Goal: Transaction & Acquisition: Purchase product/service

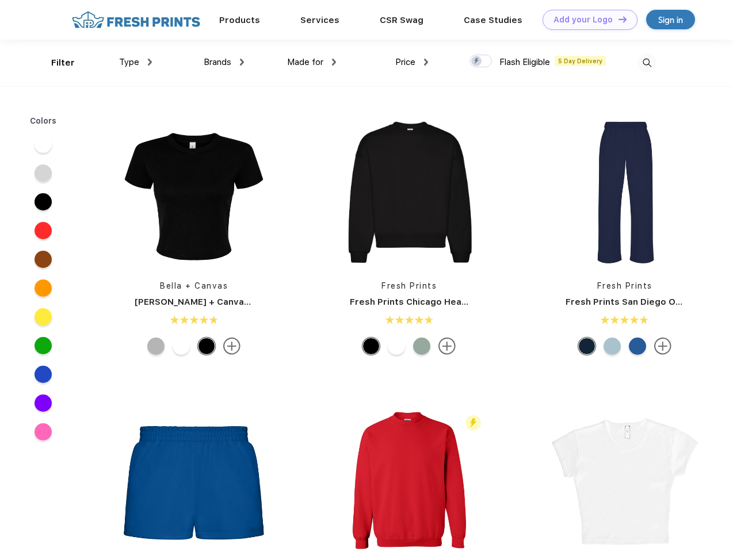
scroll to position [1, 0]
click at [586, 20] on link "Add your Logo Design Tool" at bounding box center [590, 20] width 95 height 20
click at [0, 0] on div "Design Tool" at bounding box center [0, 0] width 0 height 0
click at [617, 19] on link "Add your Logo Design Tool" at bounding box center [590, 20] width 95 height 20
click at [55, 63] on div "Filter" at bounding box center [63, 62] width 24 height 13
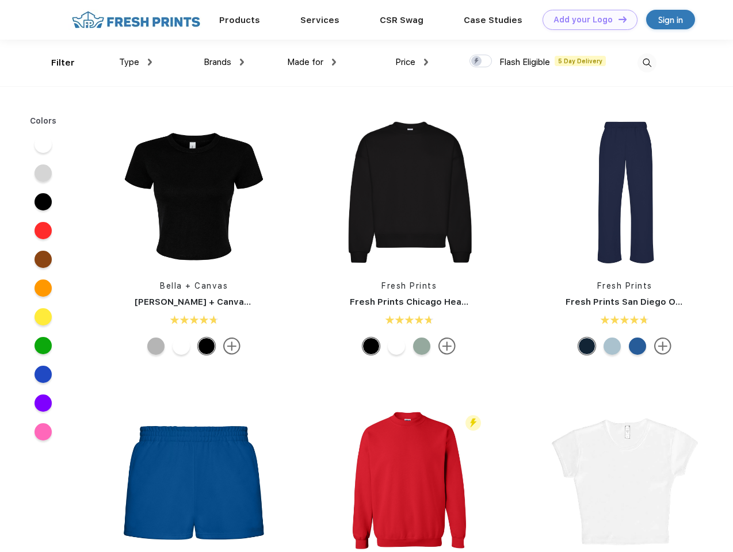
click at [136, 62] on span "Type" at bounding box center [129, 62] width 20 height 10
click at [224, 62] on span "Brands" at bounding box center [218, 62] width 28 height 10
click at [312, 62] on span "Made for" at bounding box center [305, 62] width 36 height 10
click at [412, 62] on span "Price" at bounding box center [405, 62] width 20 height 10
click at [481, 62] on div at bounding box center [481, 61] width 22 height 13
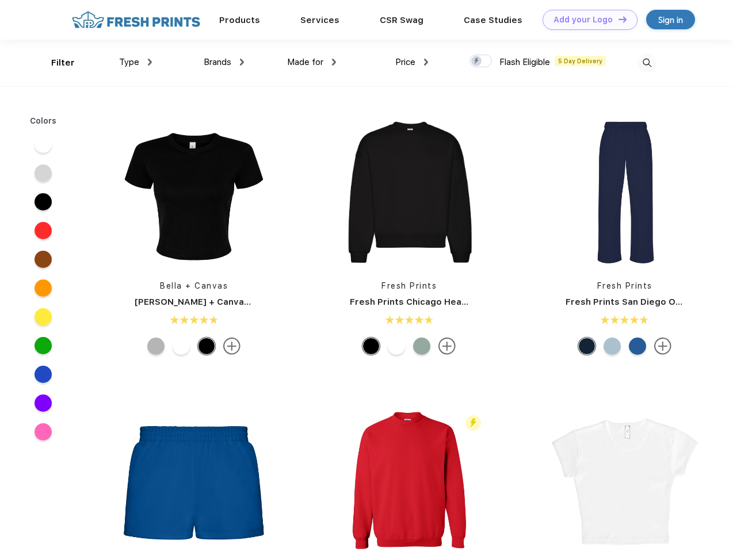
click at [477, 62] on input "checkbox" at bounding box center [473, 57] width 7 height 7
click at [647, 63] on img at bounding box center [647, 63] width 19 height 19
